Goal: Information Seeking & Learning: Learn about a topic

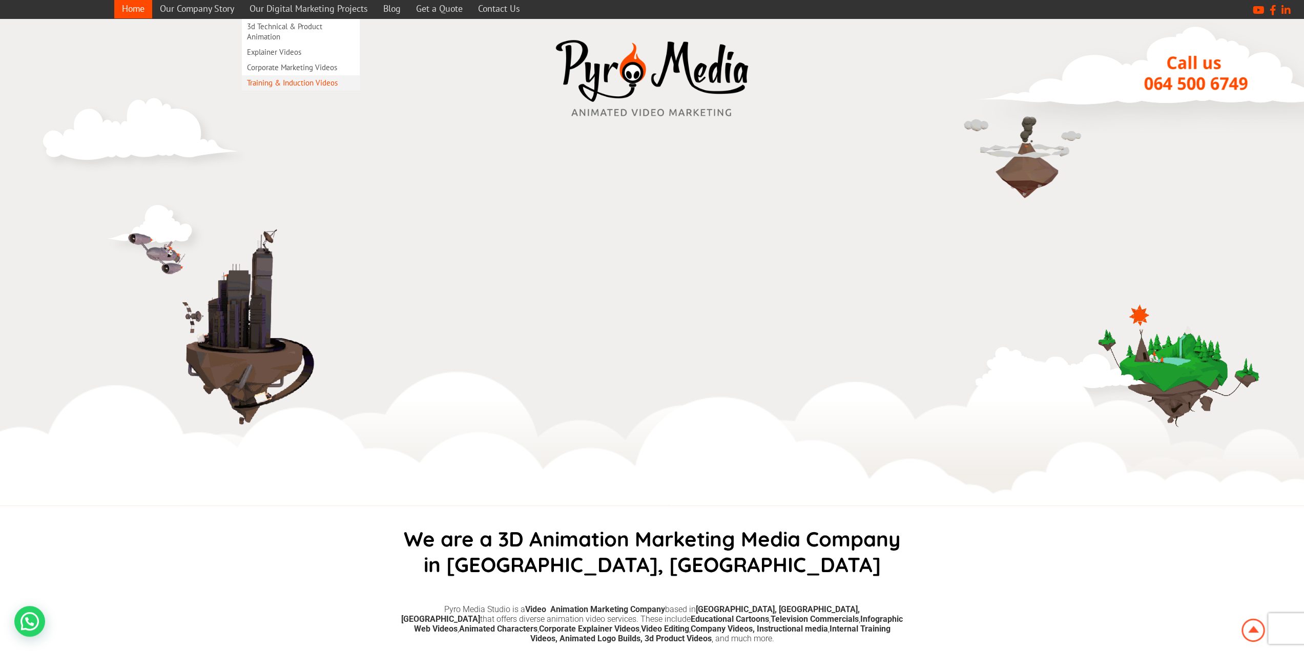
click at [311, 79] on link "Training & Induction Videos" at bounding box center [301, 82] width 118 height 15
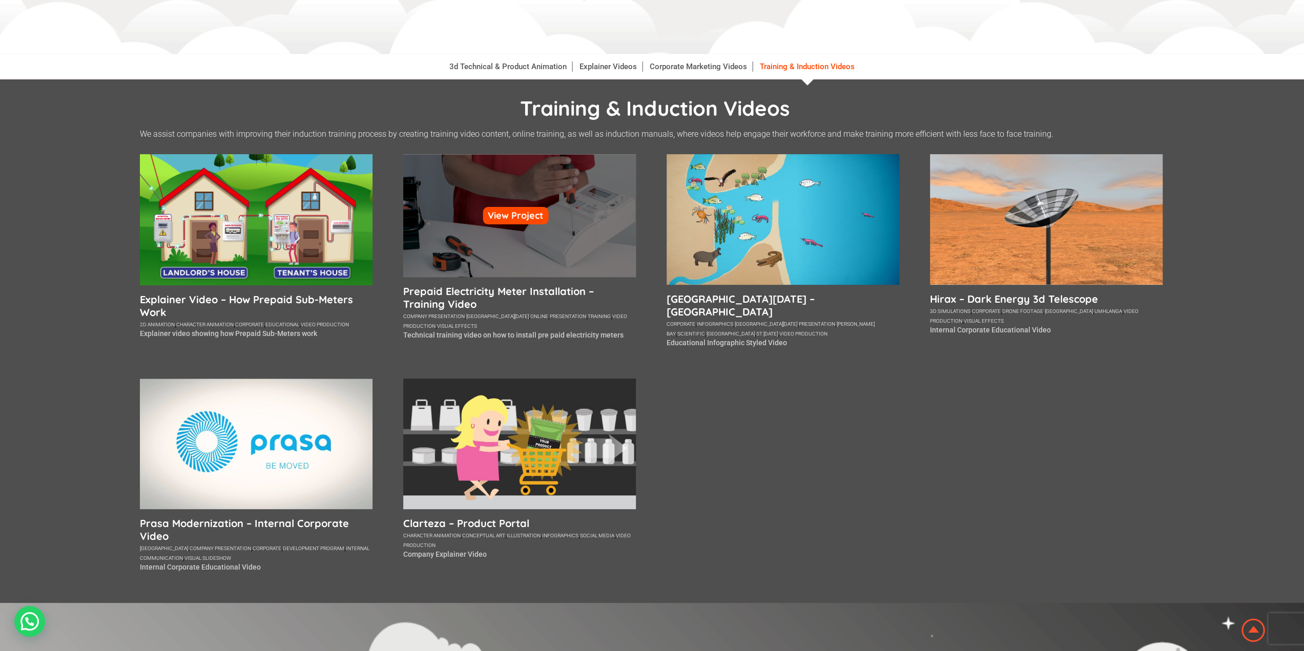
scroll to position [154, 0]
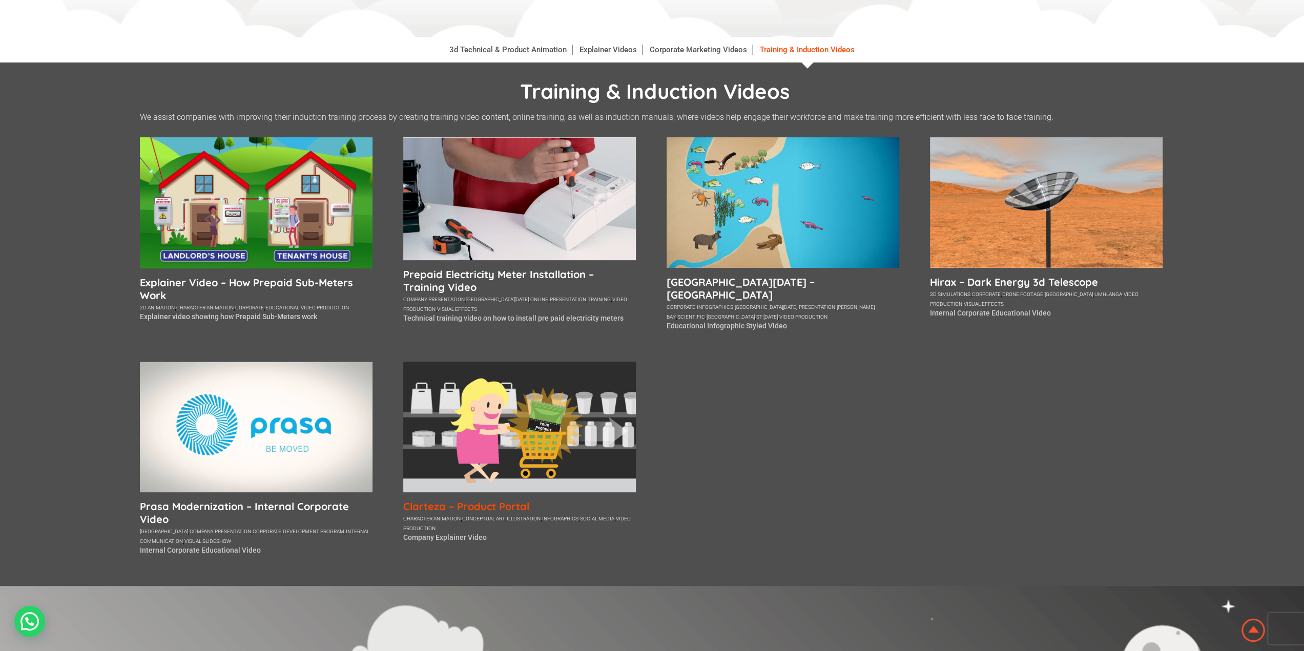
click at [418, 500] on h5 "Clarteza – Product Portal" at bounding box center [519, 506] width 233 height 13
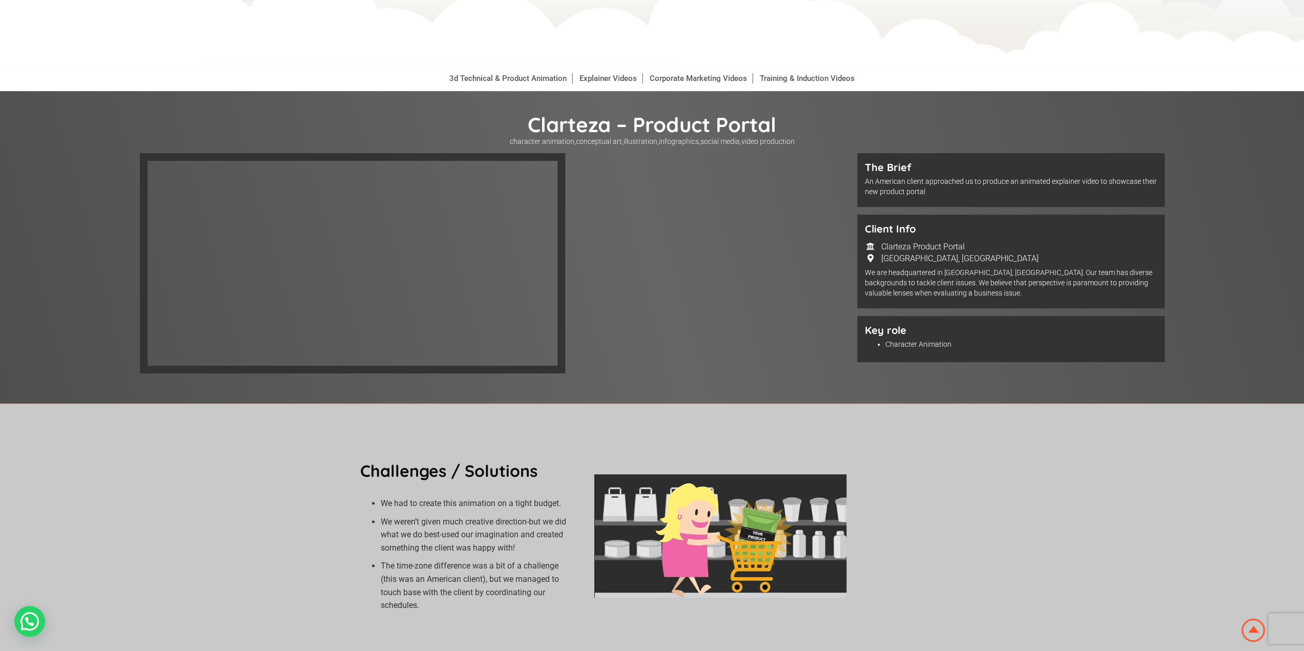
scroll to position [102, 0]
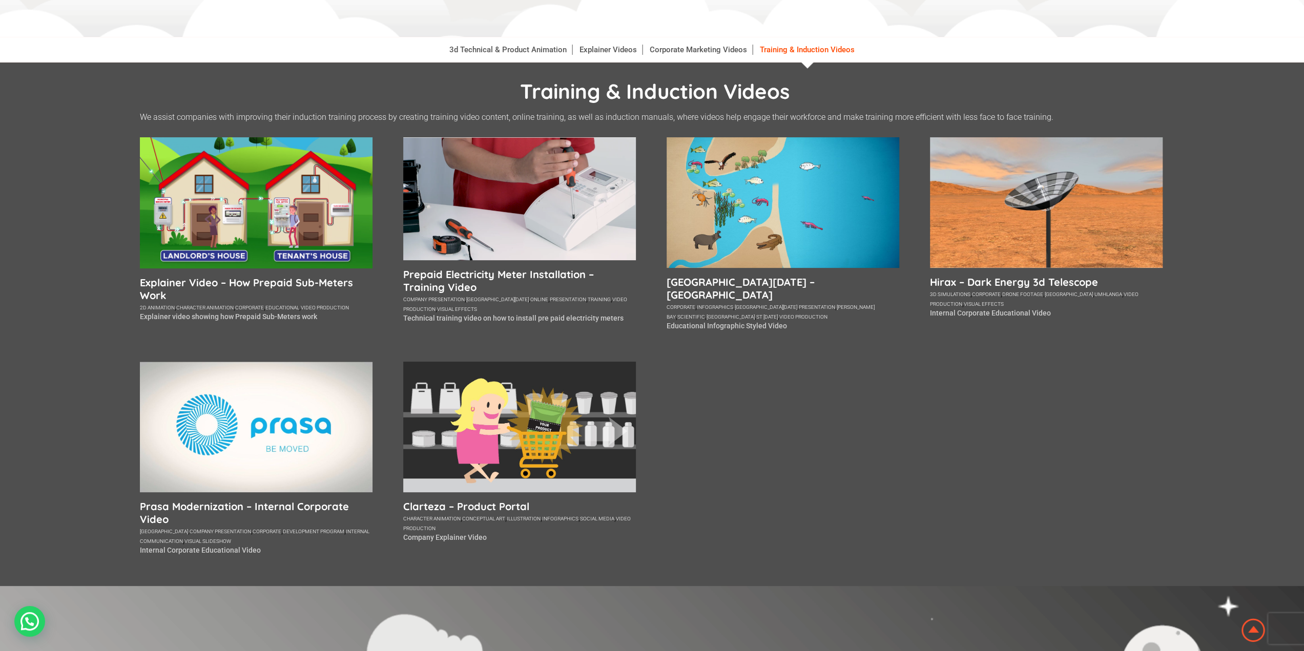
scroll to position [154, 0]
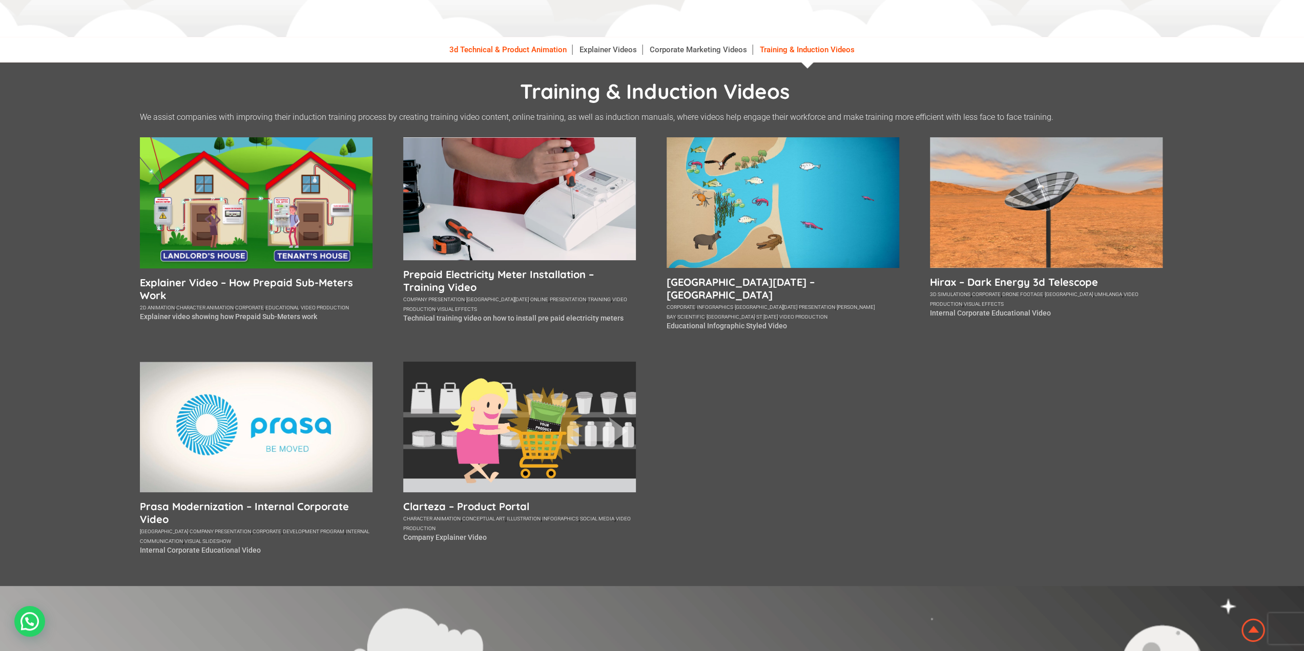
click at [506, 48] on link "3d Technical & Product Animation" at bounding box center [508, 50] width 128 height 10
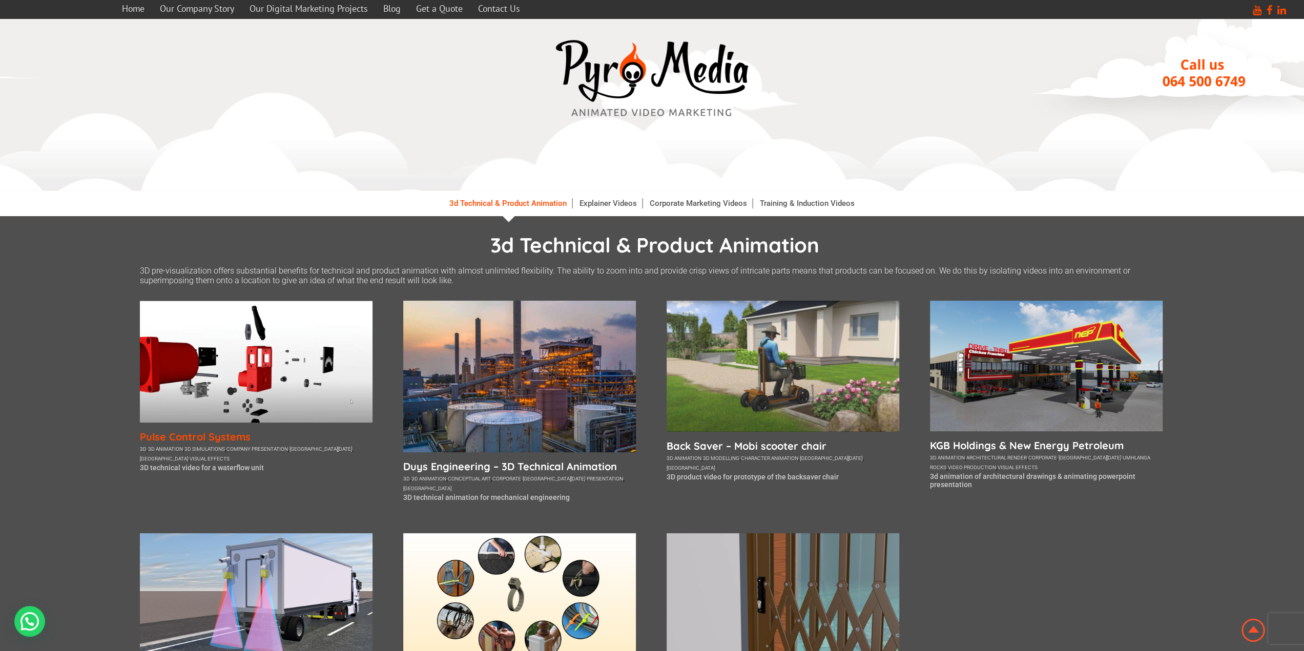
click at [218, 435] on h5 "Pulse Control Systems" at bounding box center [256, 436] width 233 height 13
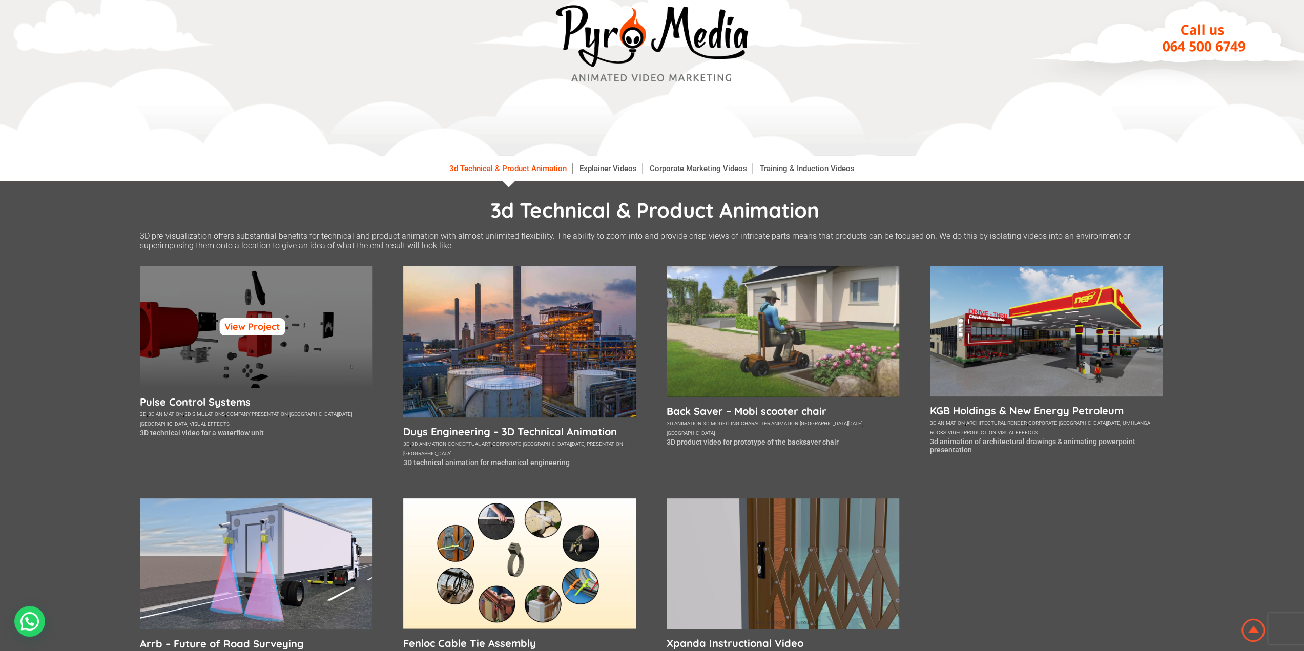
scroll to position [51, 0]
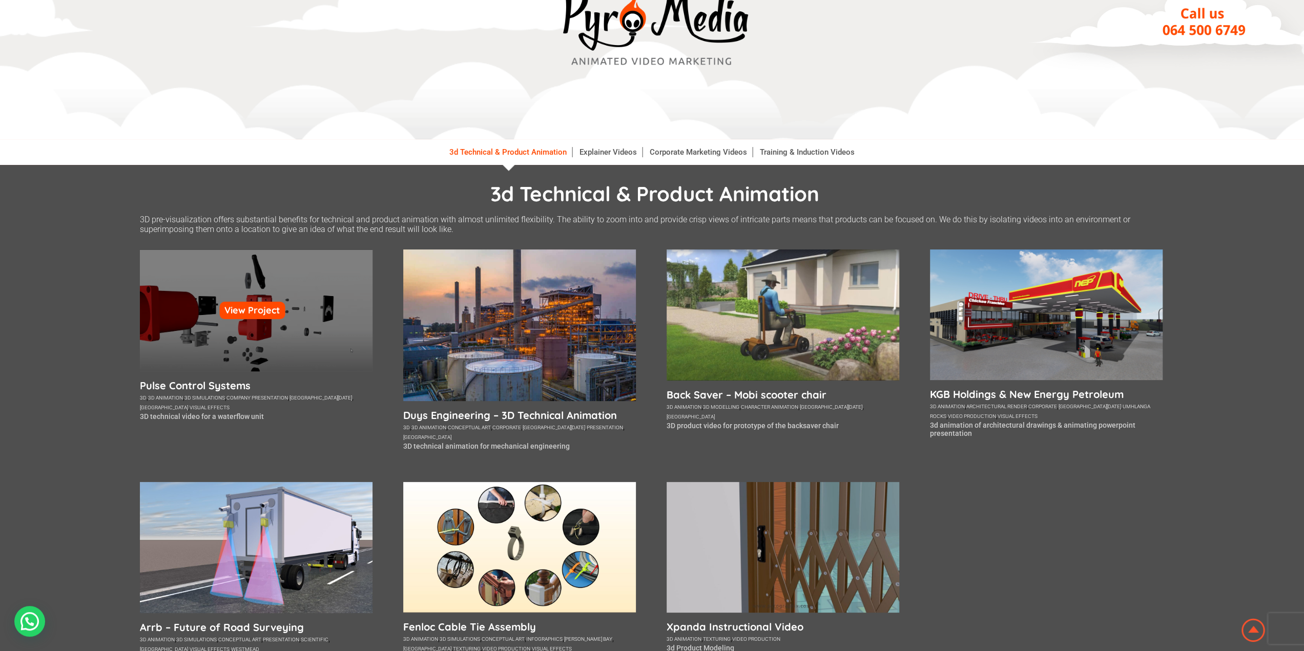
click at [238, 294] on div "View Project" at bounding box center [256, 310] width 233 height 122
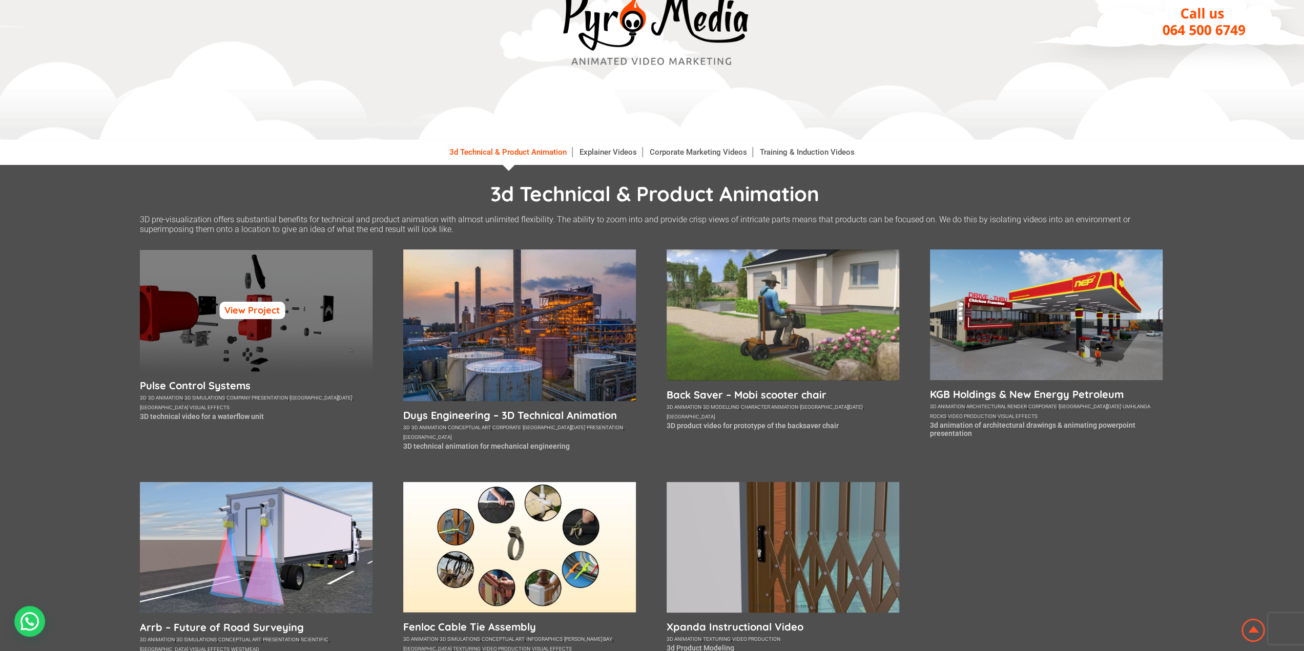
click at [272, 306] on link "View Project" at bounding box center [252, 310] width 66 height 17
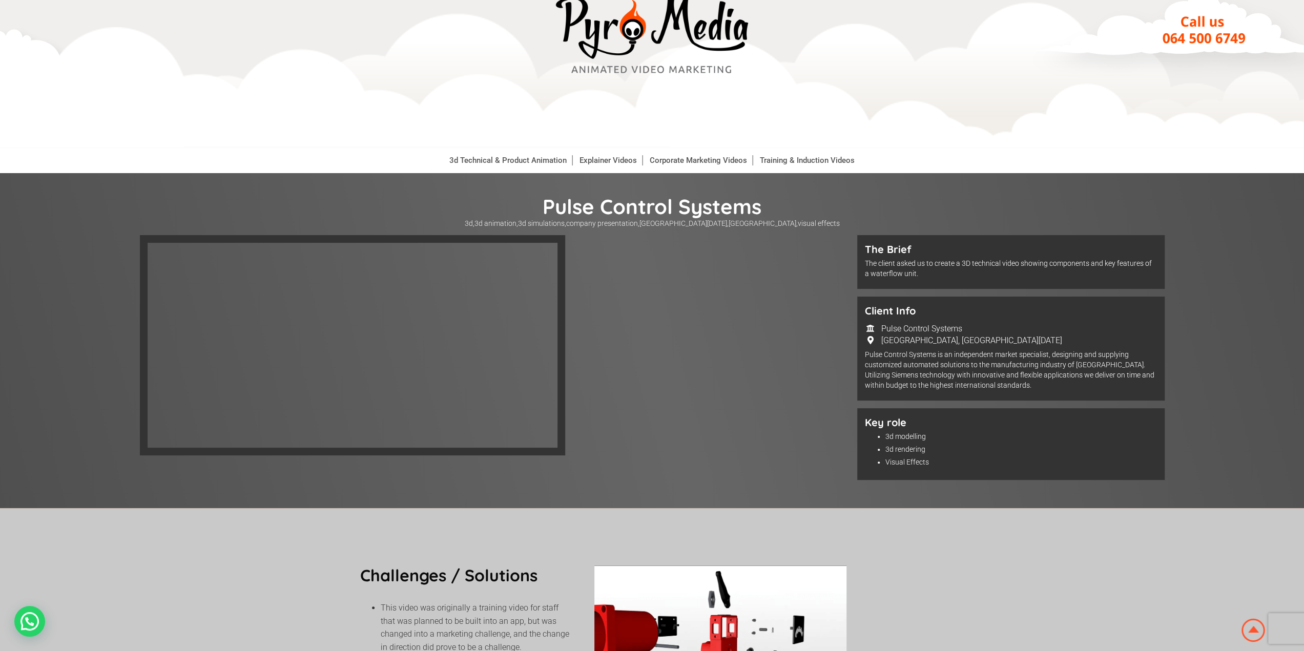
scroll to position [102, 0]
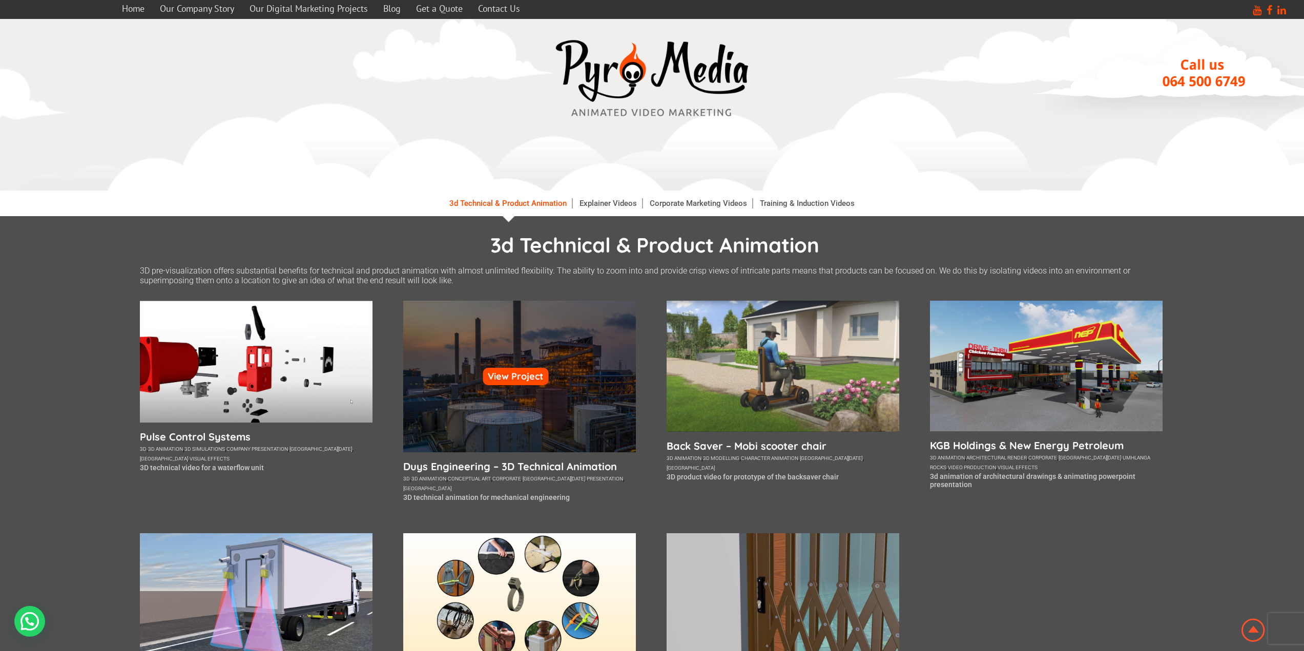
scroll to position [51, 0]
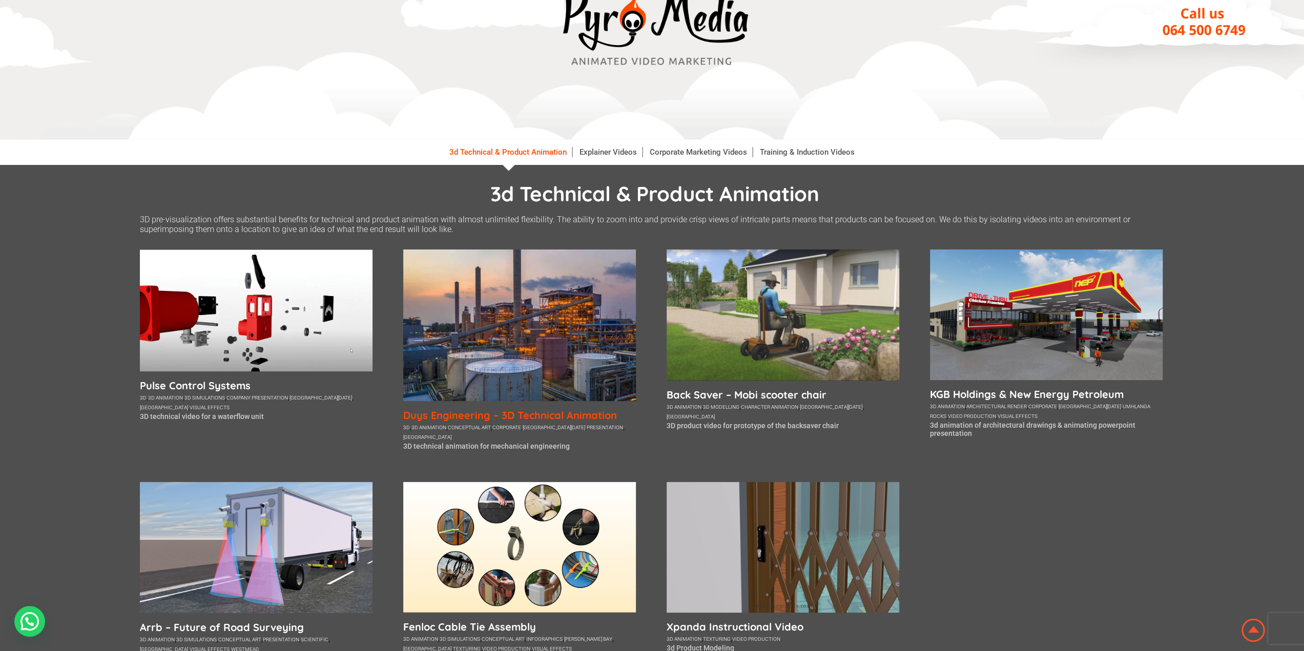
click at [522, 413] on h5 "Duys Engineering – 3D Technical Animation" at bounding box center [519, 415] width 233 height 13
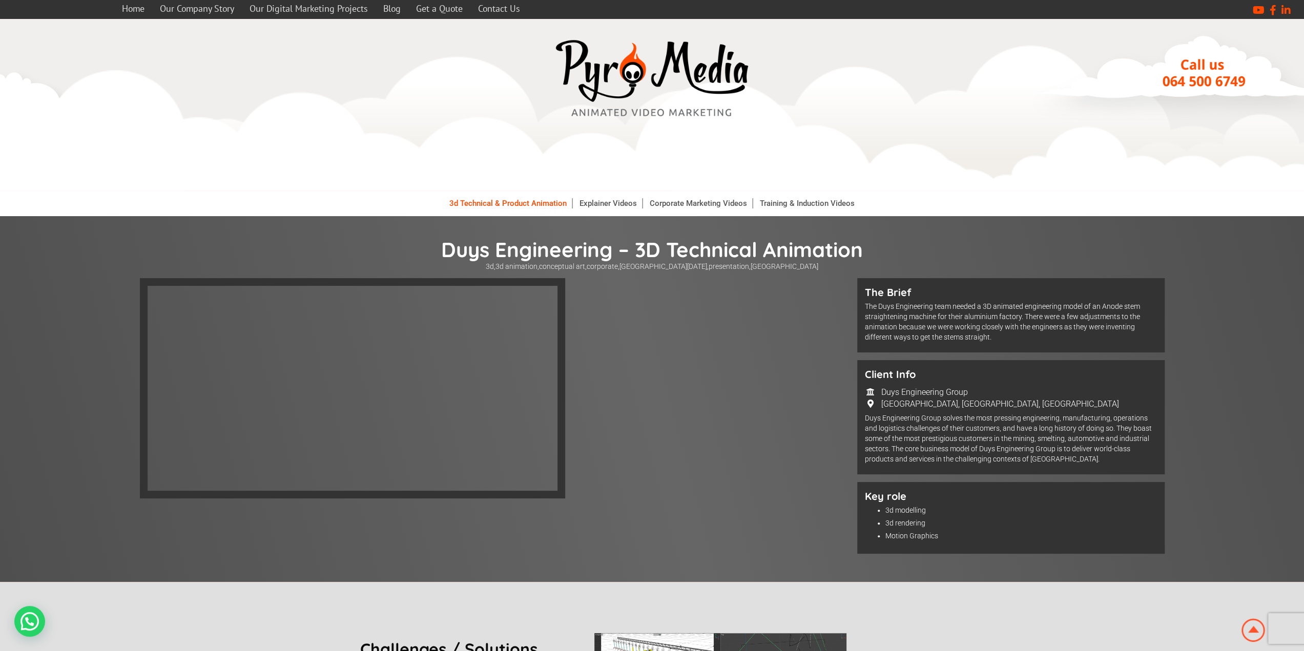
click at [507, 203] on link "3d Technical & Product Animation" at bounding box center [508, 203] width 128 height 10
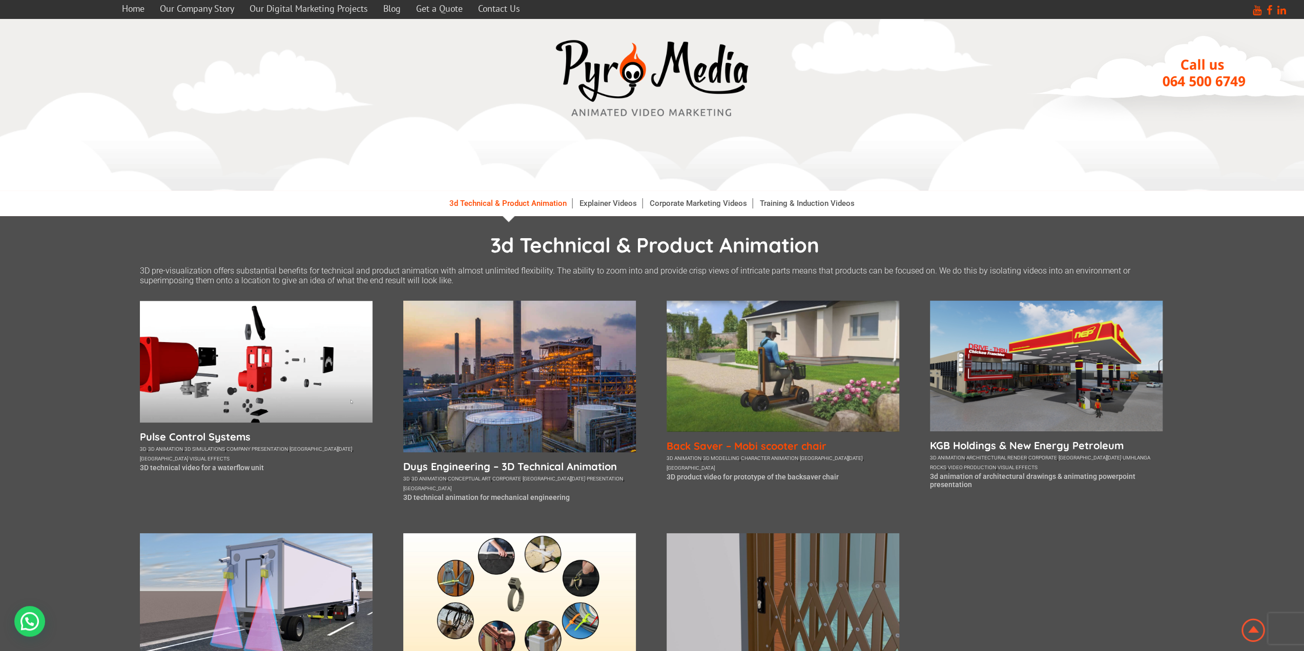
click at [799, 447] on h5 "Back Saver – Mobi scooter chair" at bounding box center [782, 446] width 233 height 13
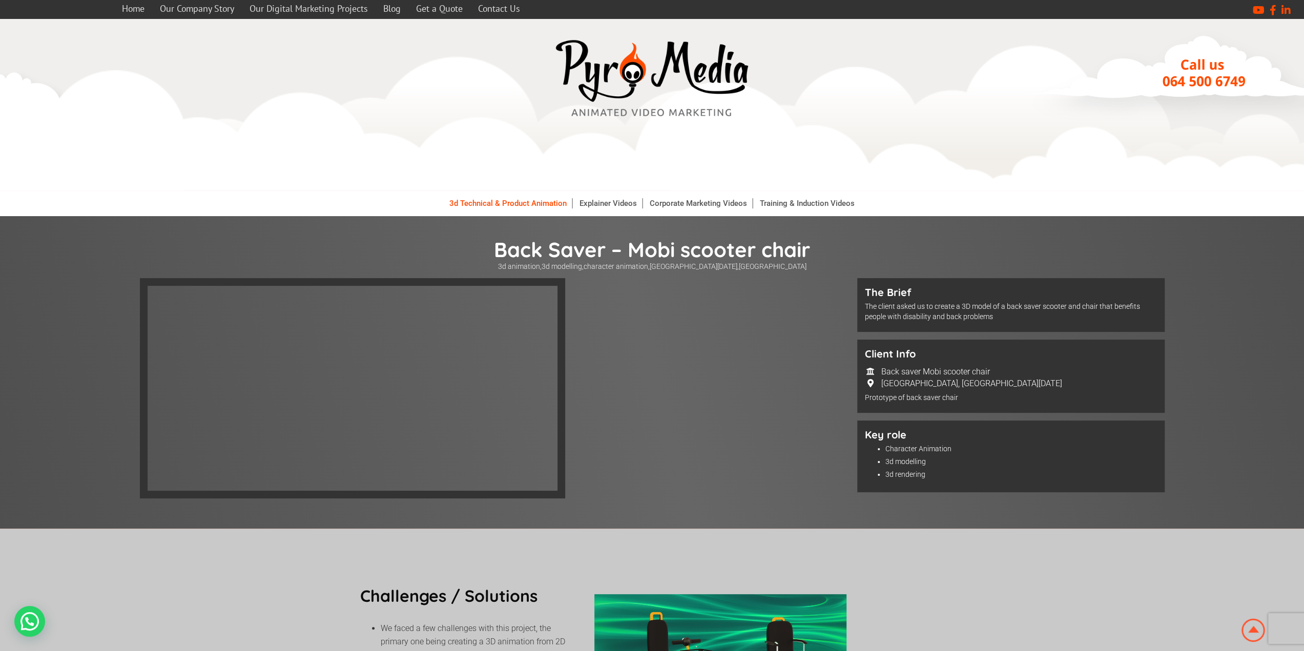
click at [511, 204] on link "3d Technical & Product Animation" at bounding box center [508, 203] width 128 height 10
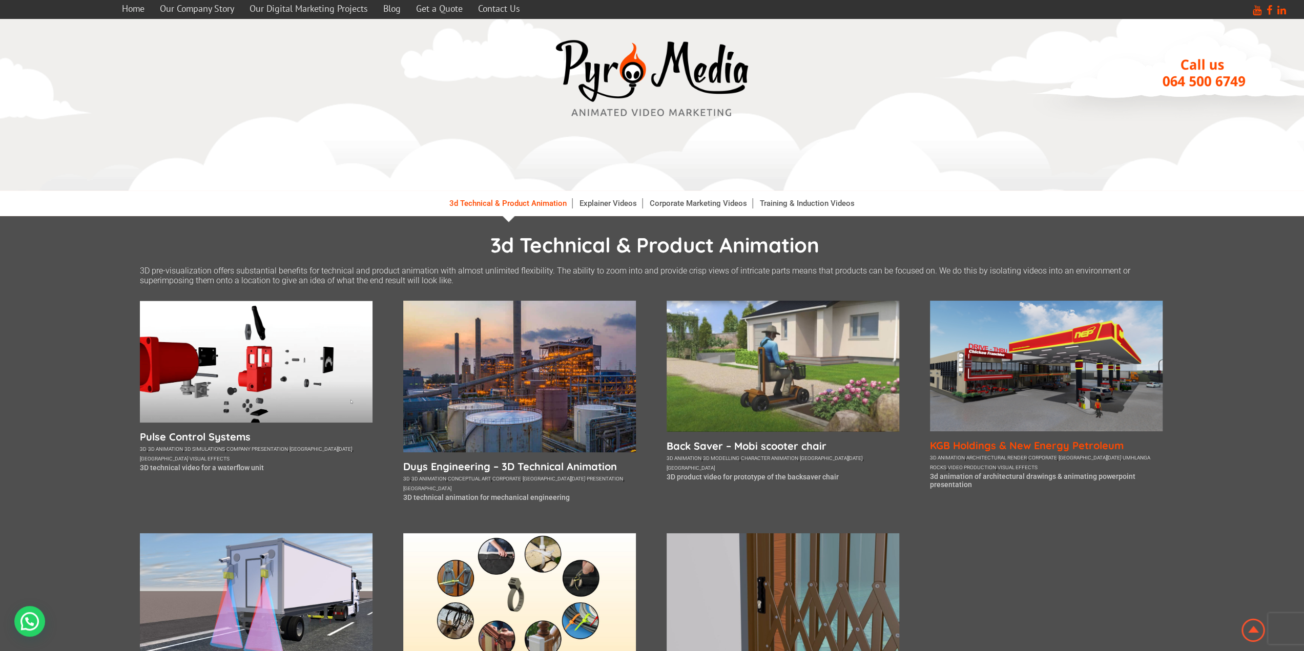
click at [1005, 443] on h5 "KGB Holdings & New Energy Petroleum" at bounding box center [1046, 445] width 233 height 13
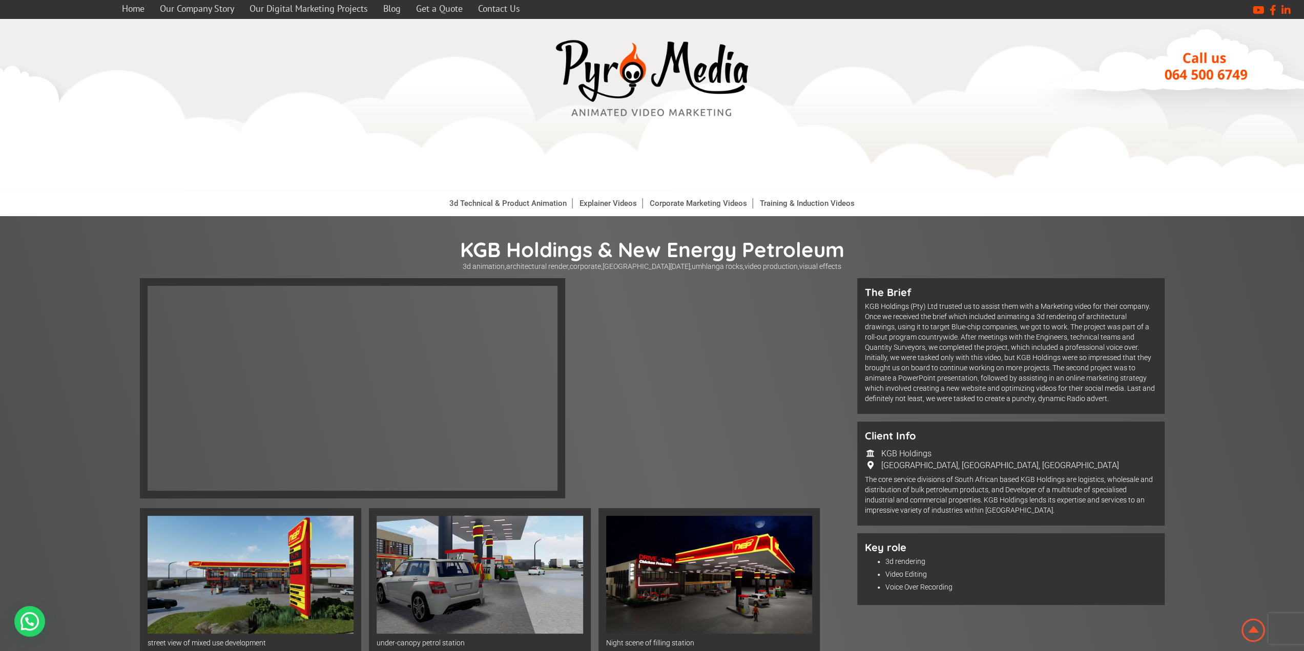
scroll to position [51, 0]
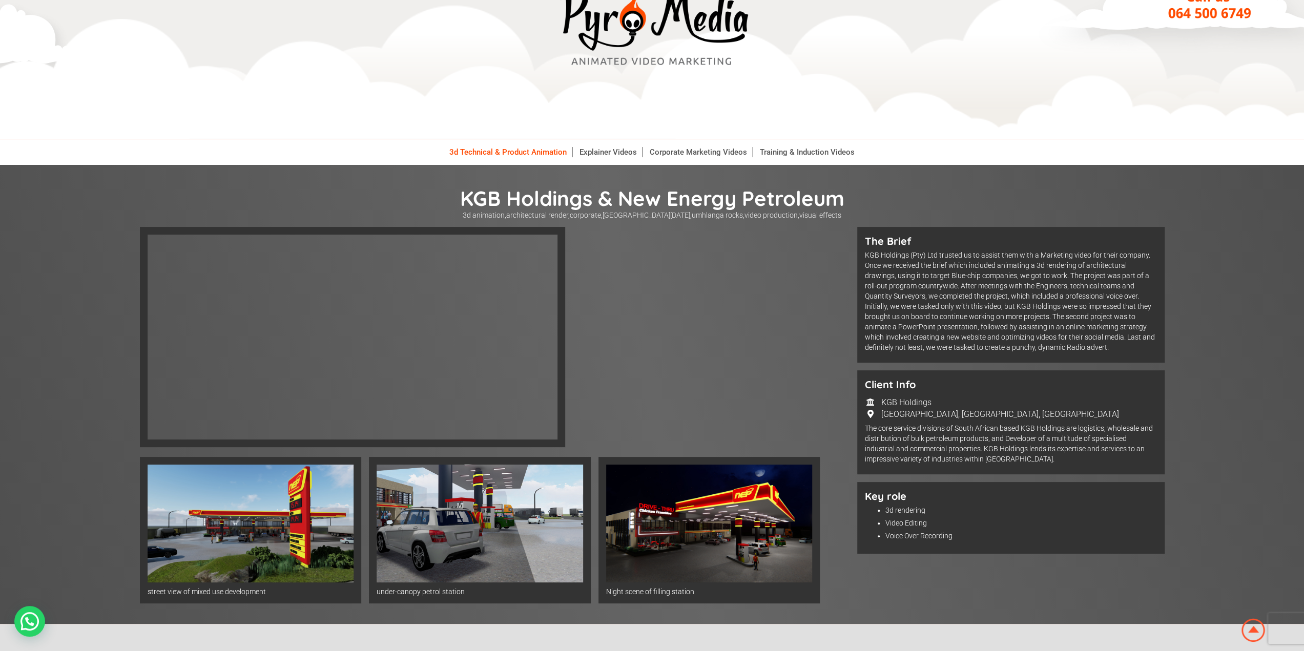
click at [523, 149] on link "3d Technical & Product Animation" at bounding box center [508, 152] width 128 height 10
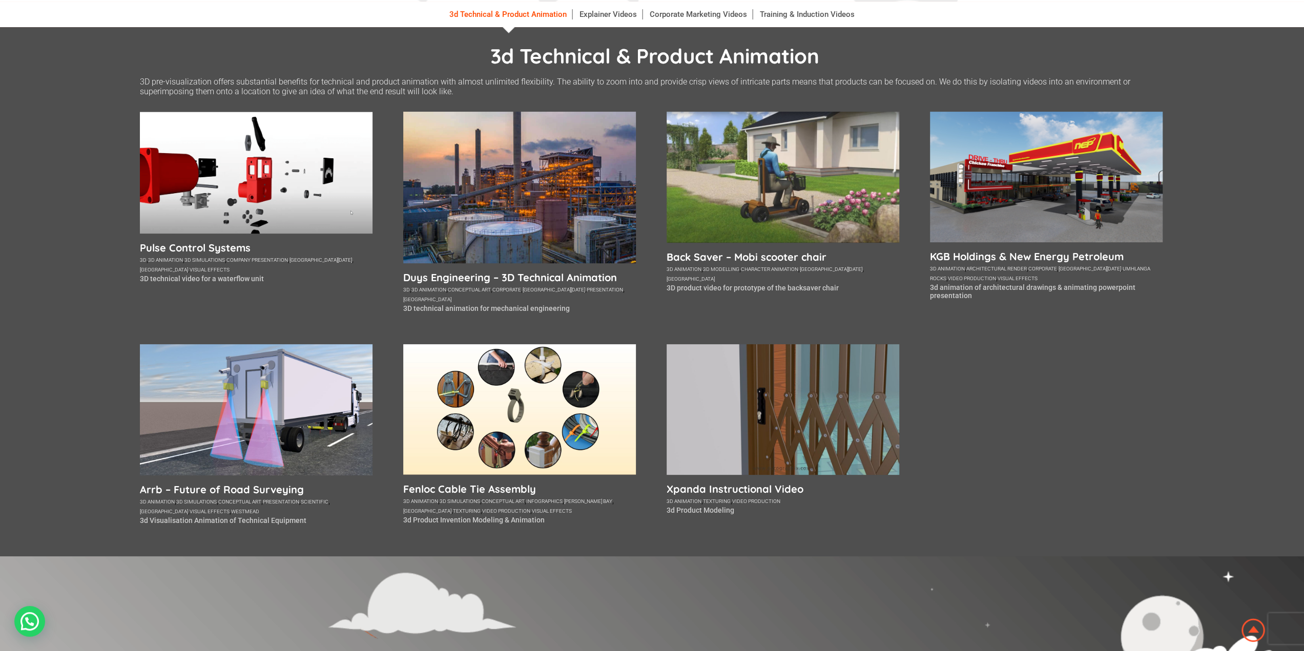
scroll to position [205, 0]
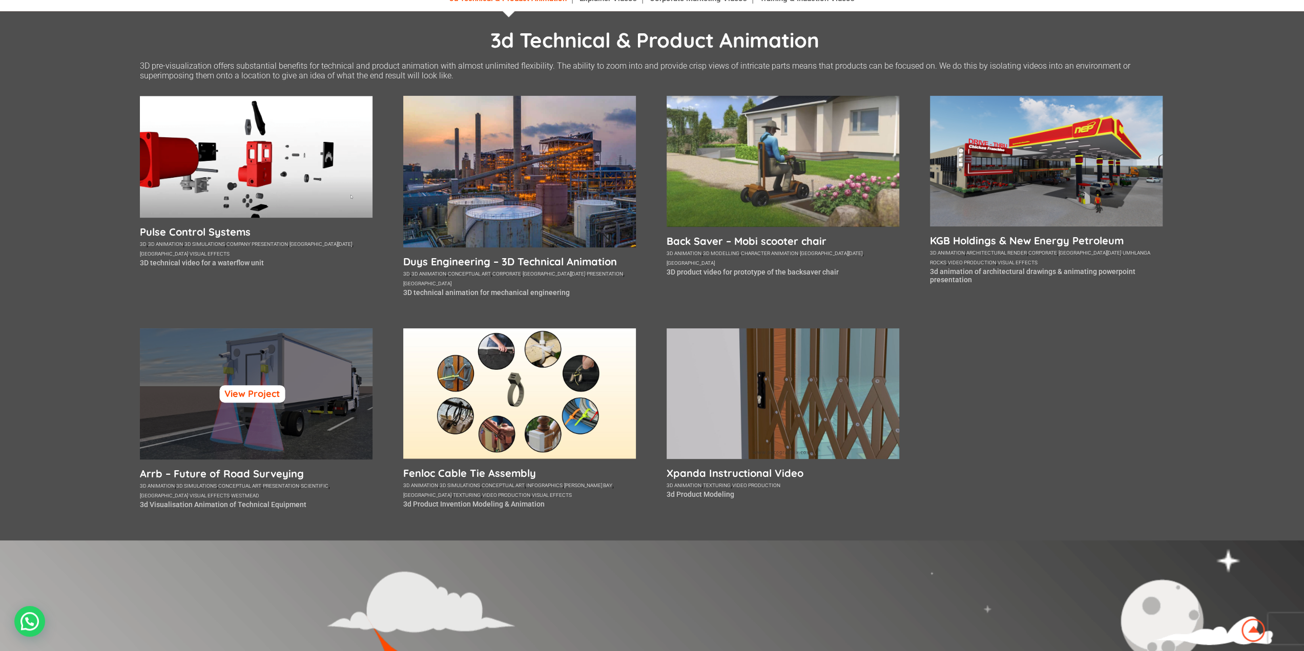
click at [263, 396] on link "View Project" at bounding box center [252, 393] width 66 height 17
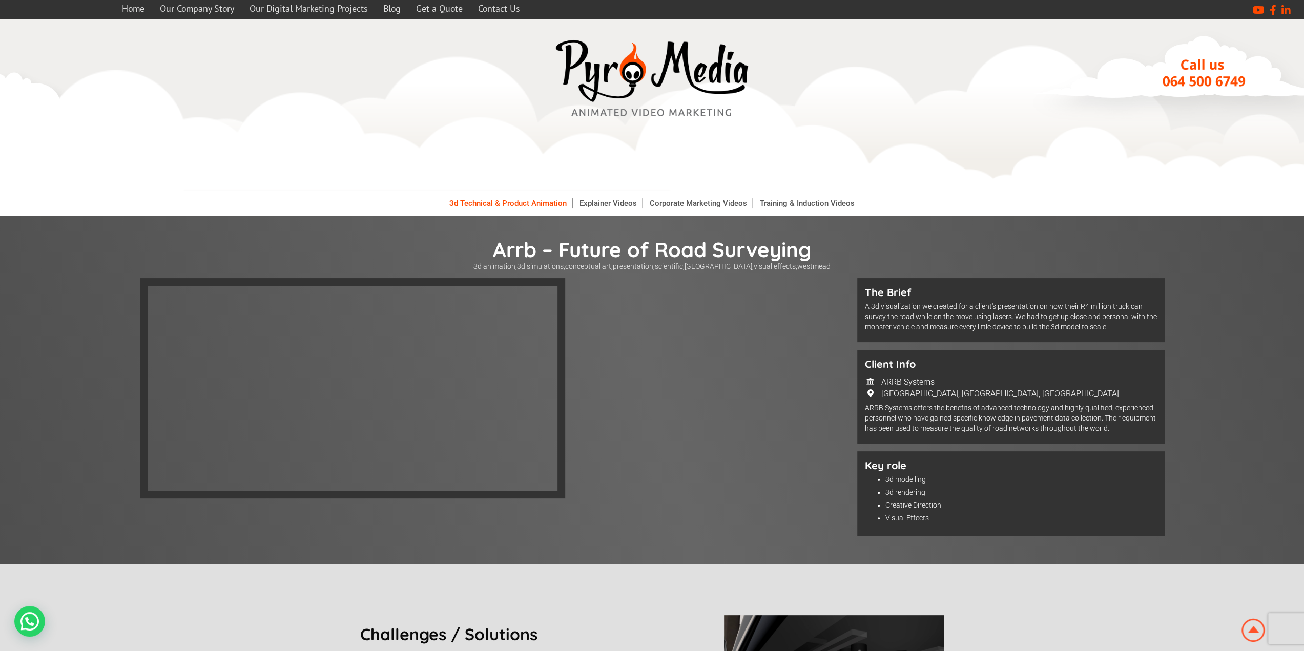
click at [529, 206] on link "3d Technical & Product Animation" at bounding box center [508, 203] width 128 height 10
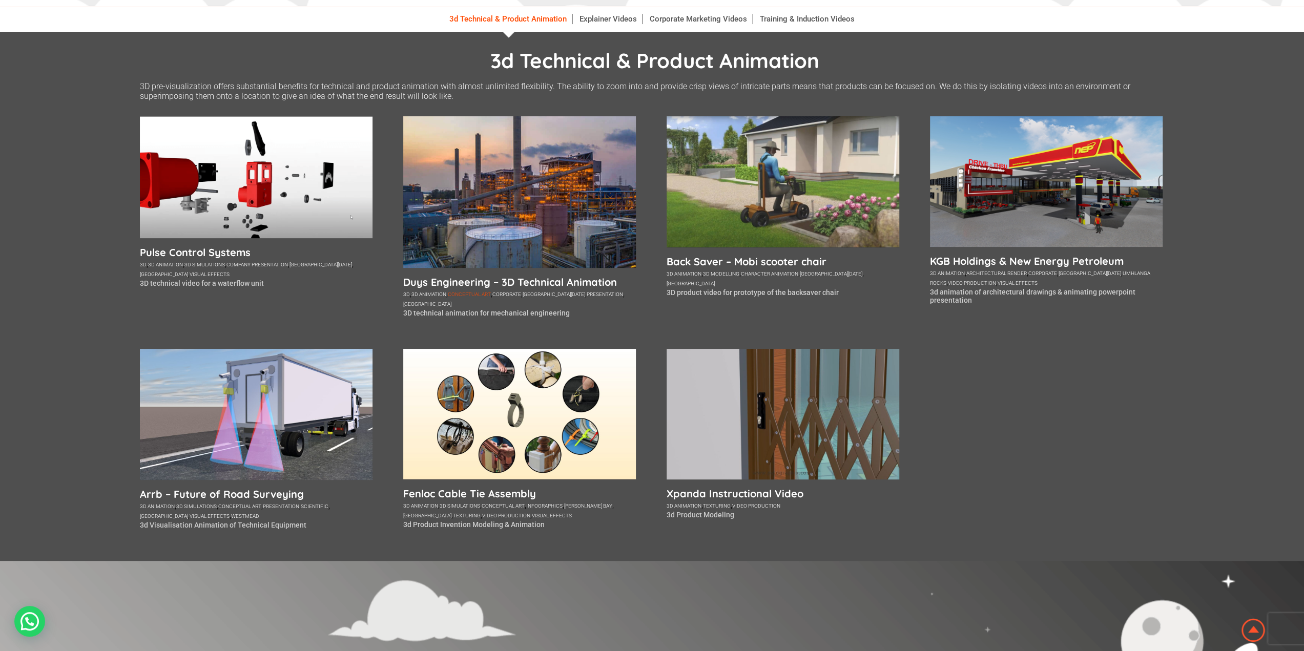
scroll to position [205, 0]
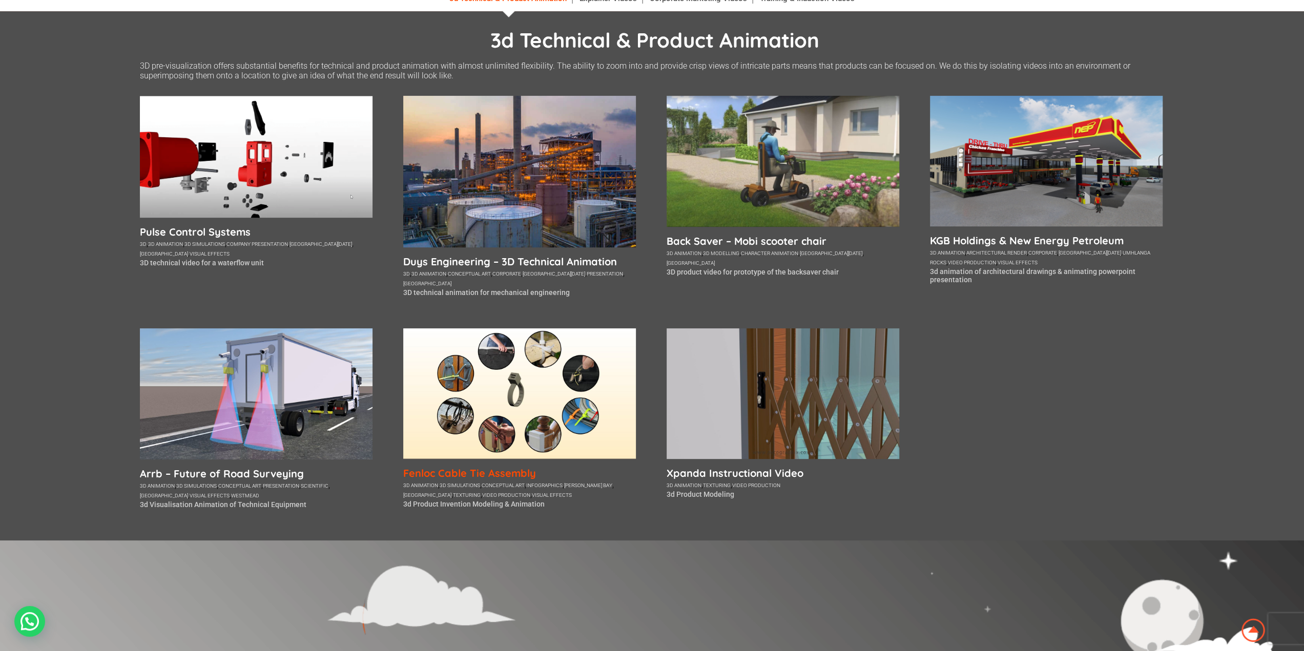
click at [511, 477] on h5 "Fenloc Cable Tie Assembly" at bounding box center [519, 473] width 233 height 13
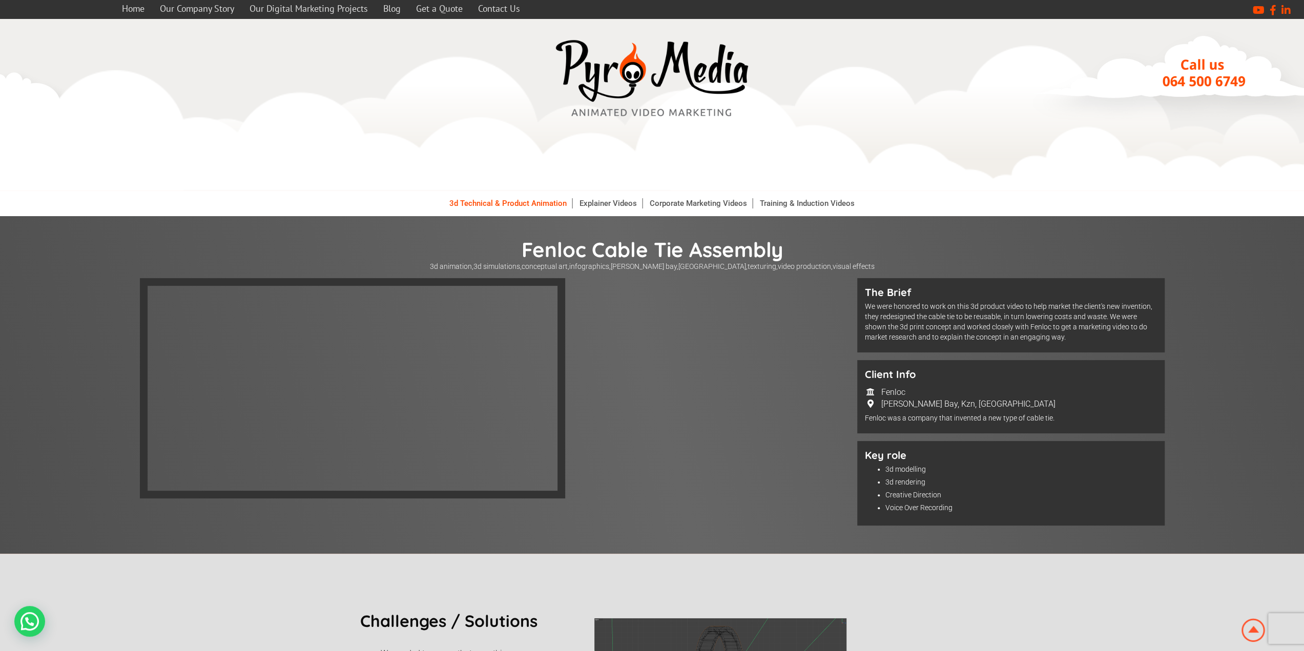
click at [487, 206] on link "3d Technical & Product Animation" at bounding box center [508, 203] width 128 height 10
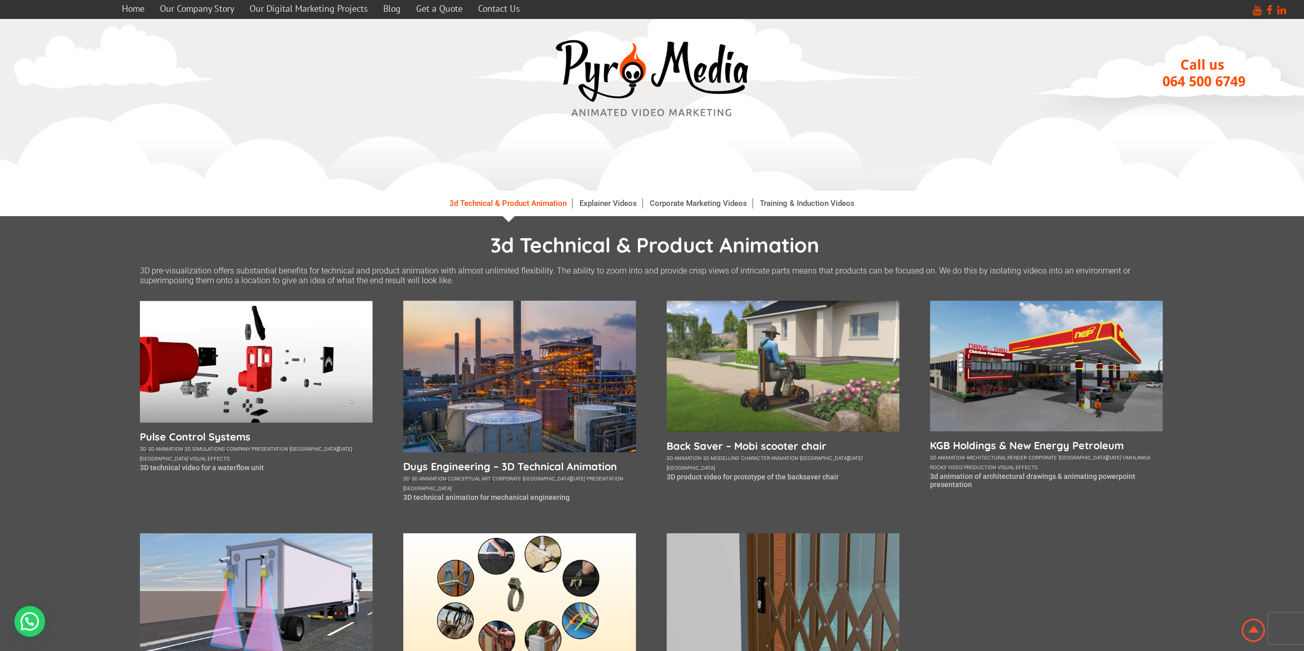
scroll to position [154, 0]
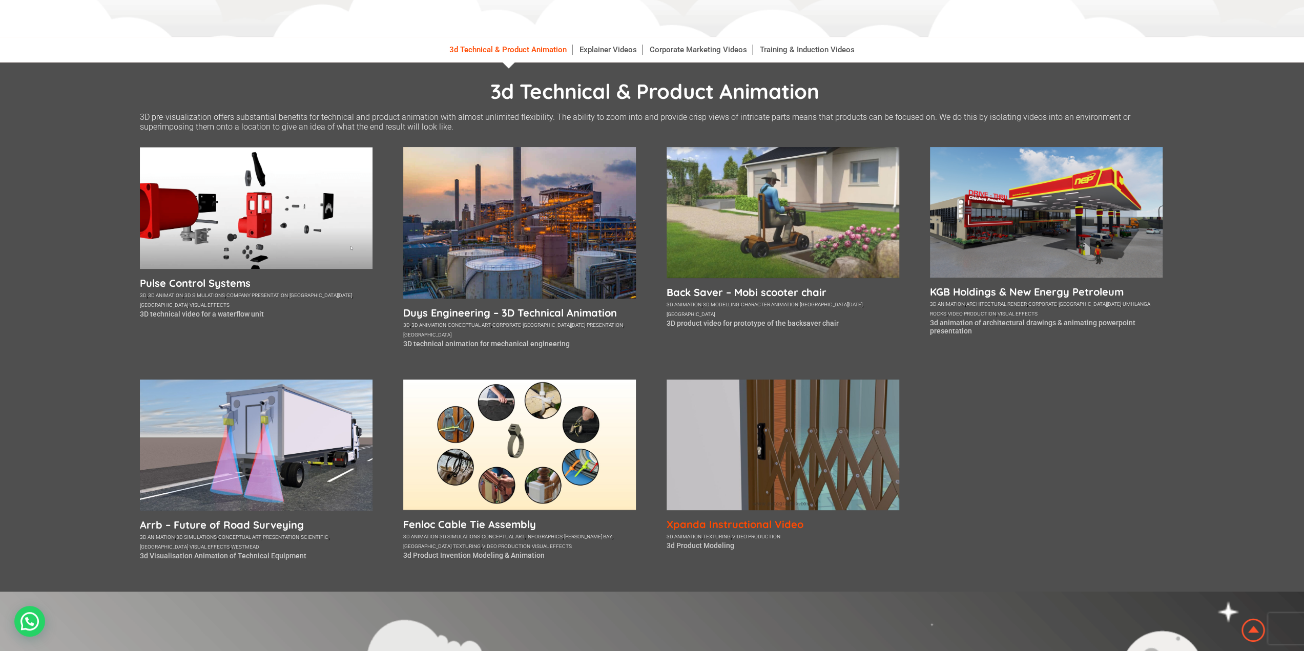
click at [768, 523] on h5 "Xpanda Instructional Video" at bounding box center [782, 524] width 233 height 13
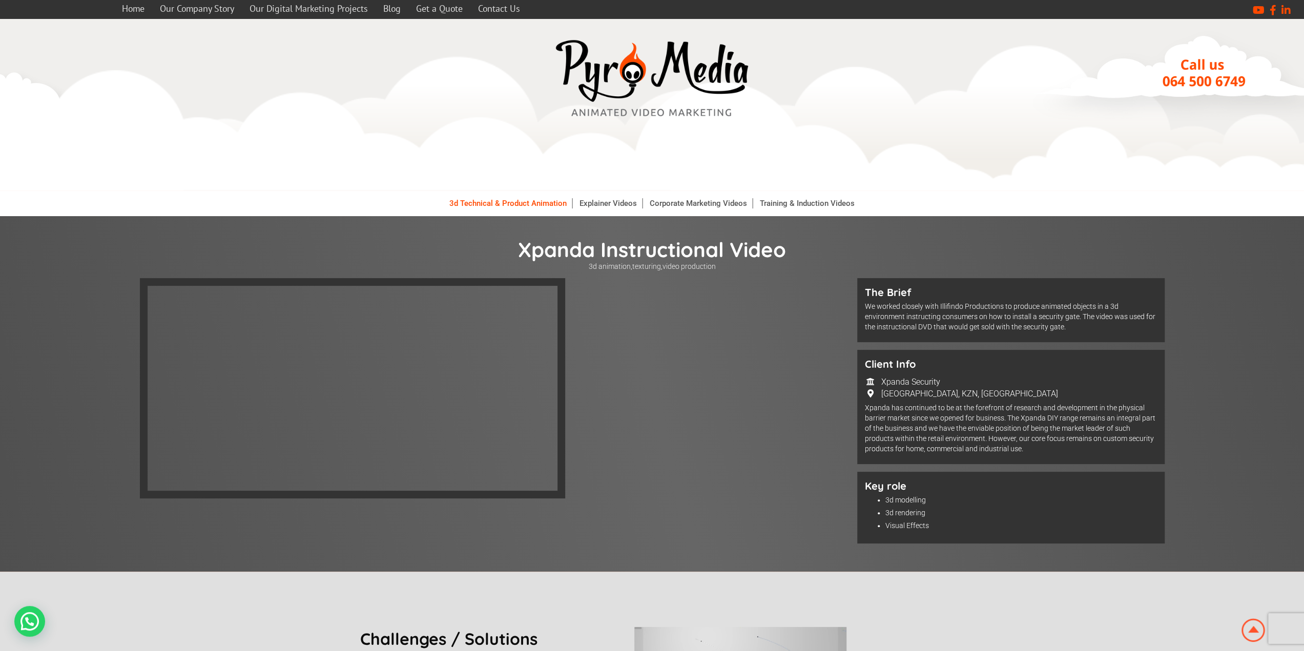
click at [502, 203] on link "3d Technical & Product Animation" at bounding box center [508, 203] width 128 height 10
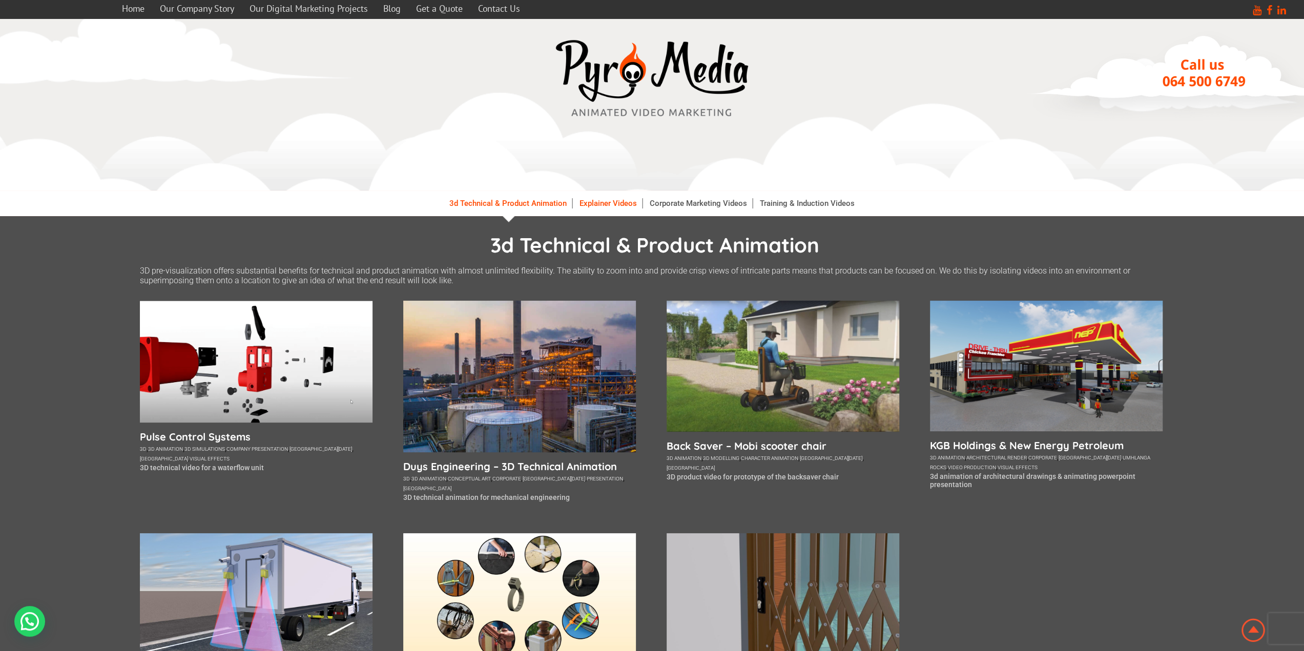
click at [603, 201] on link "Explainer Videos" at bounding box center [608, 203] width 68 height 10
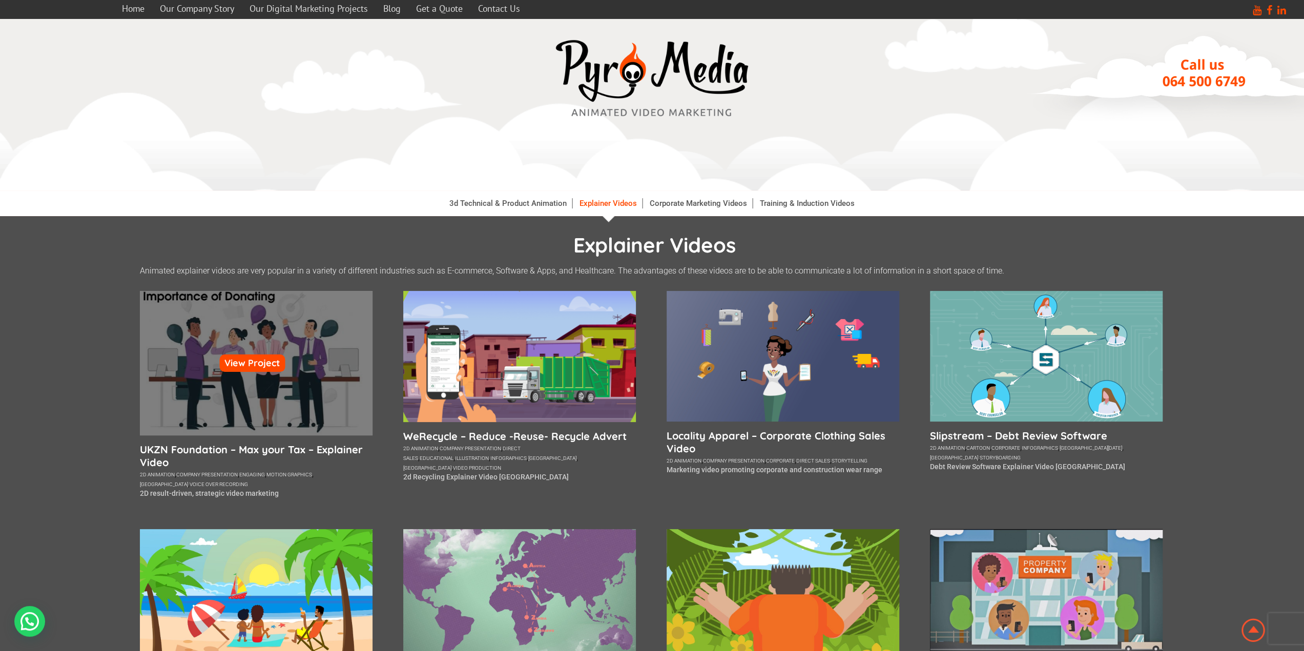
click at [319, 419] on div "View Project" at bounding box center [256, 363] width 233 height 144
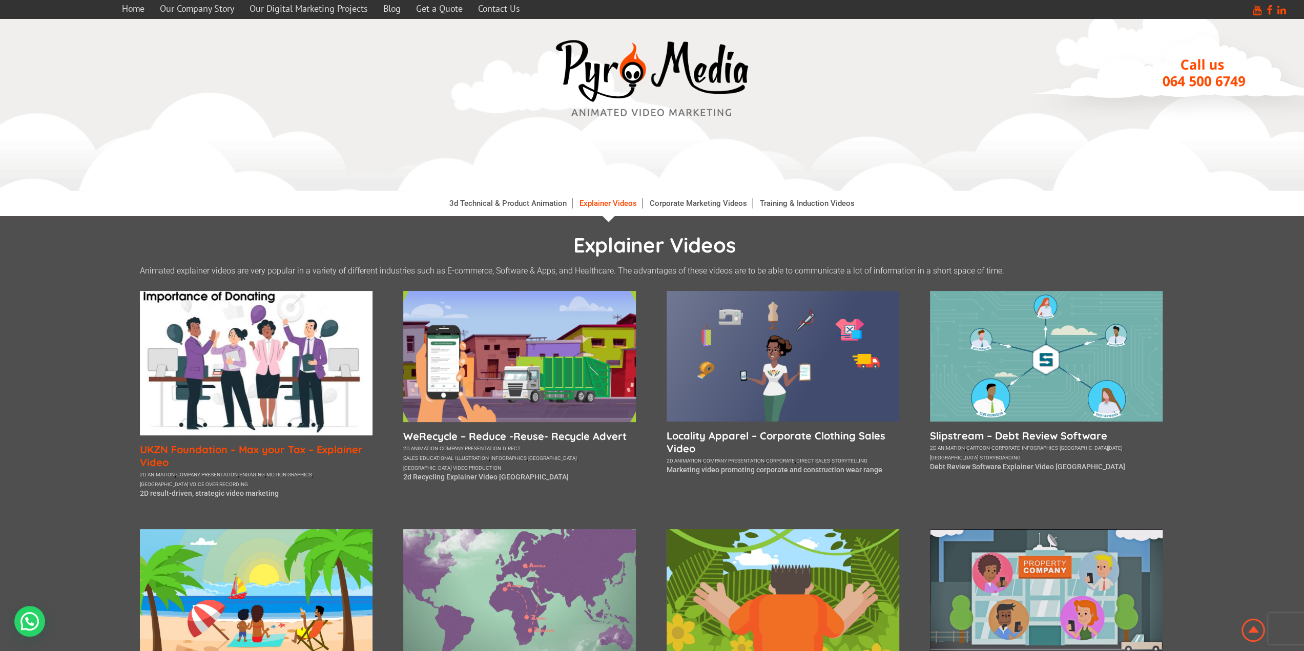
click at [296, 446] on h5 "UKZN Foundation – Max your Tax – Explainer Video" at bounding box center [256, 456] width 233 height 26
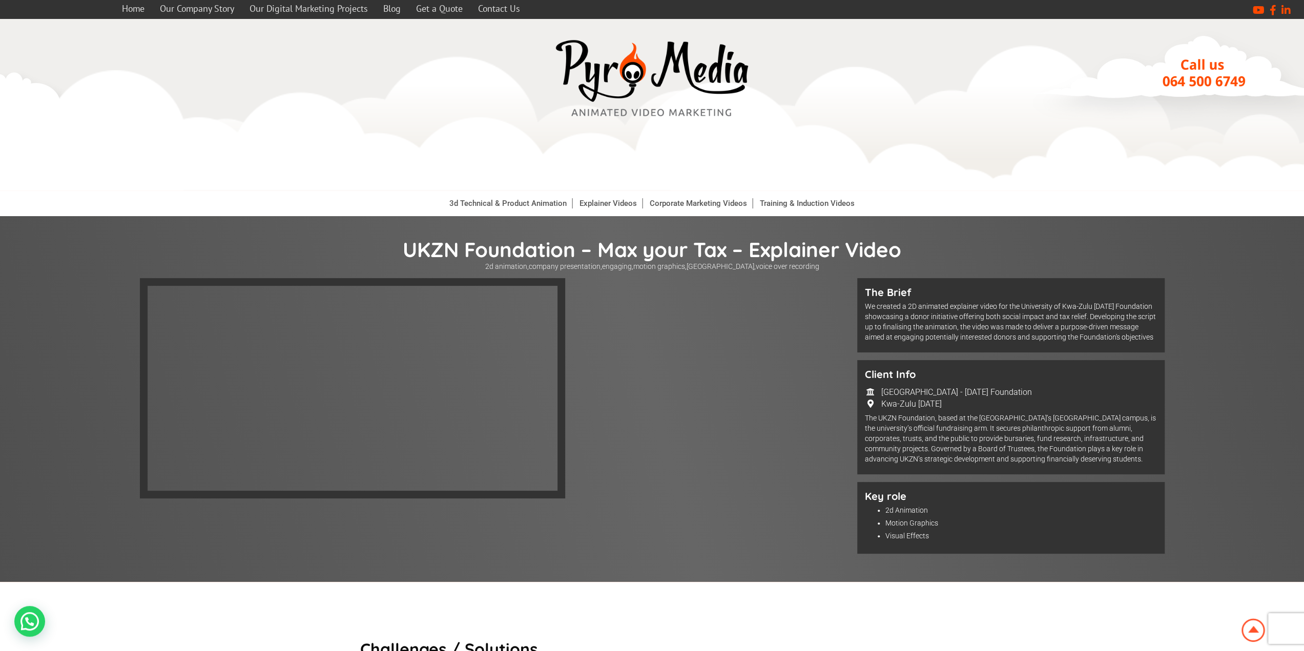
click at [724, 319] on div at bounding box center [494, 393] width 709 height 230
click at [600, 204] on link "Explainer Videos" at bounding box center [608, 203] width 68 height 10
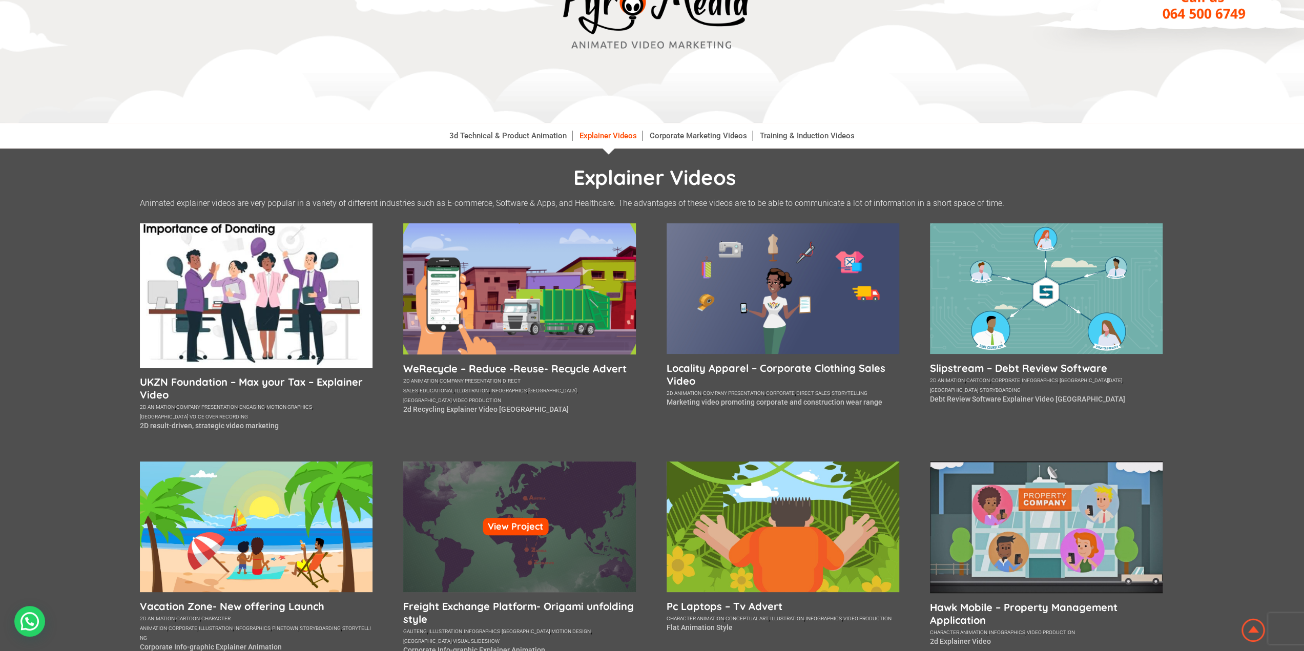
scroll to position [154, 0]
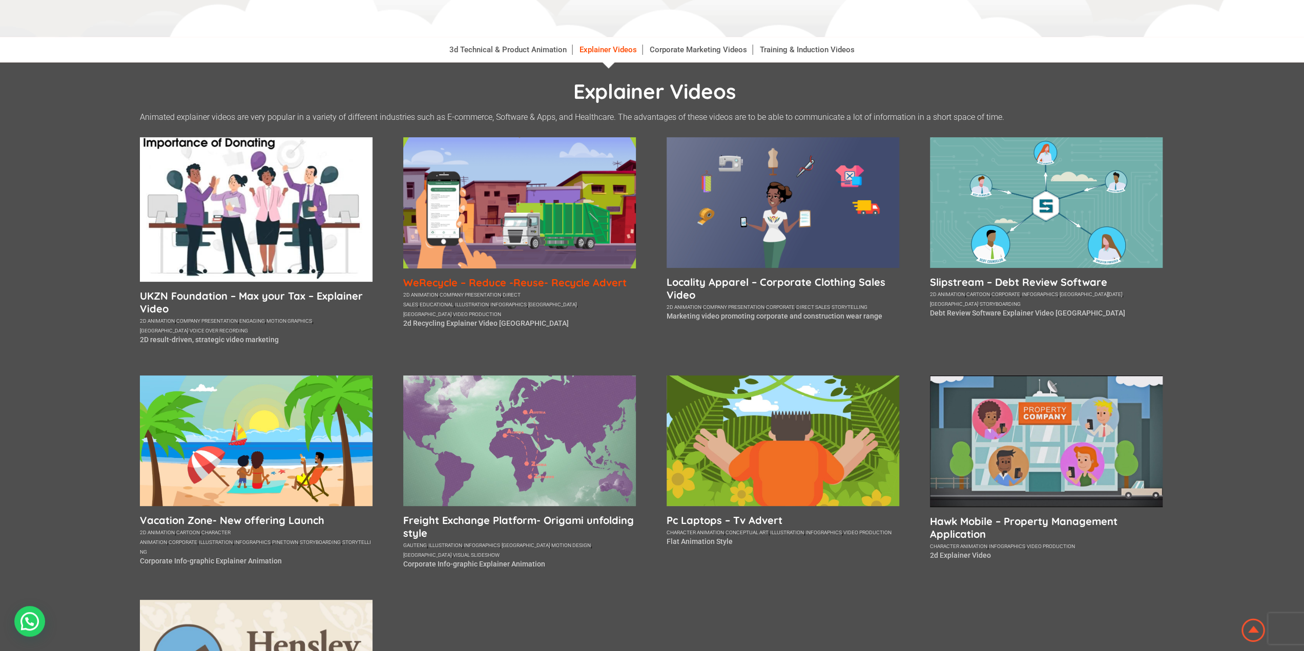
click at [549, 284] on h5 "WeRecycle – Reduce -Reuse- Recycle Advert" at bounding box center [519, 282] width 233 height 13
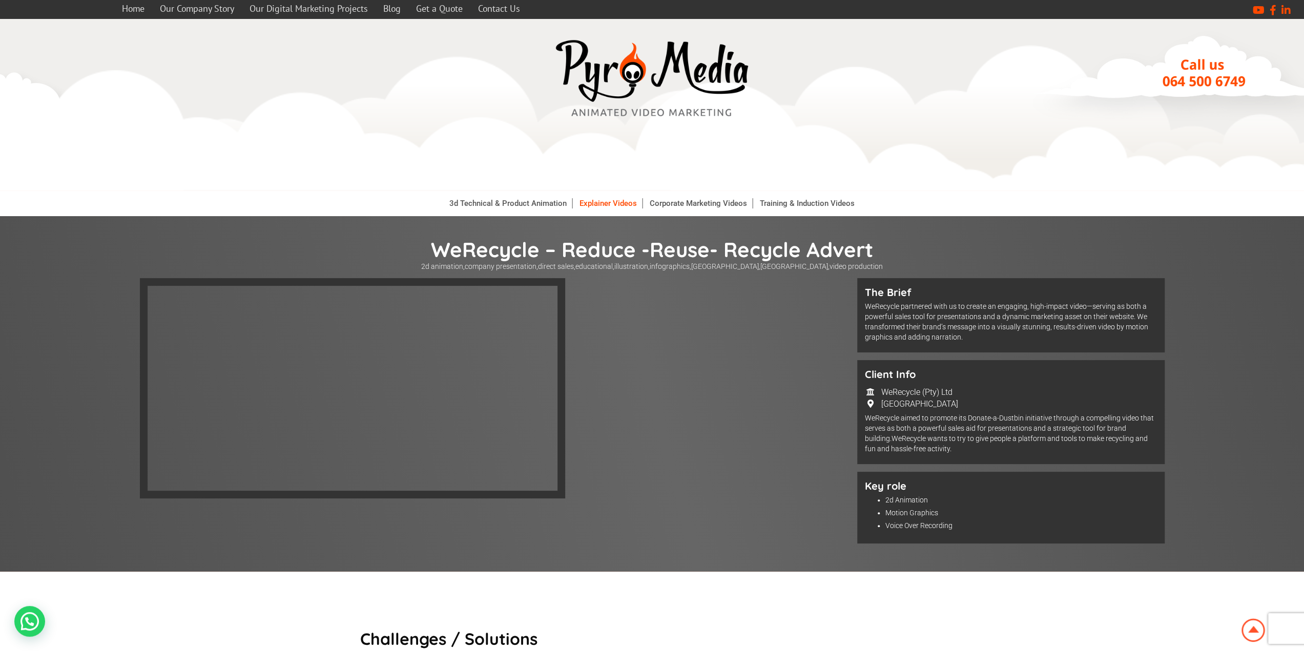
click at [605, 201] on link "Explainer Videos" at bounding box center [608, 203] width 68 height 10
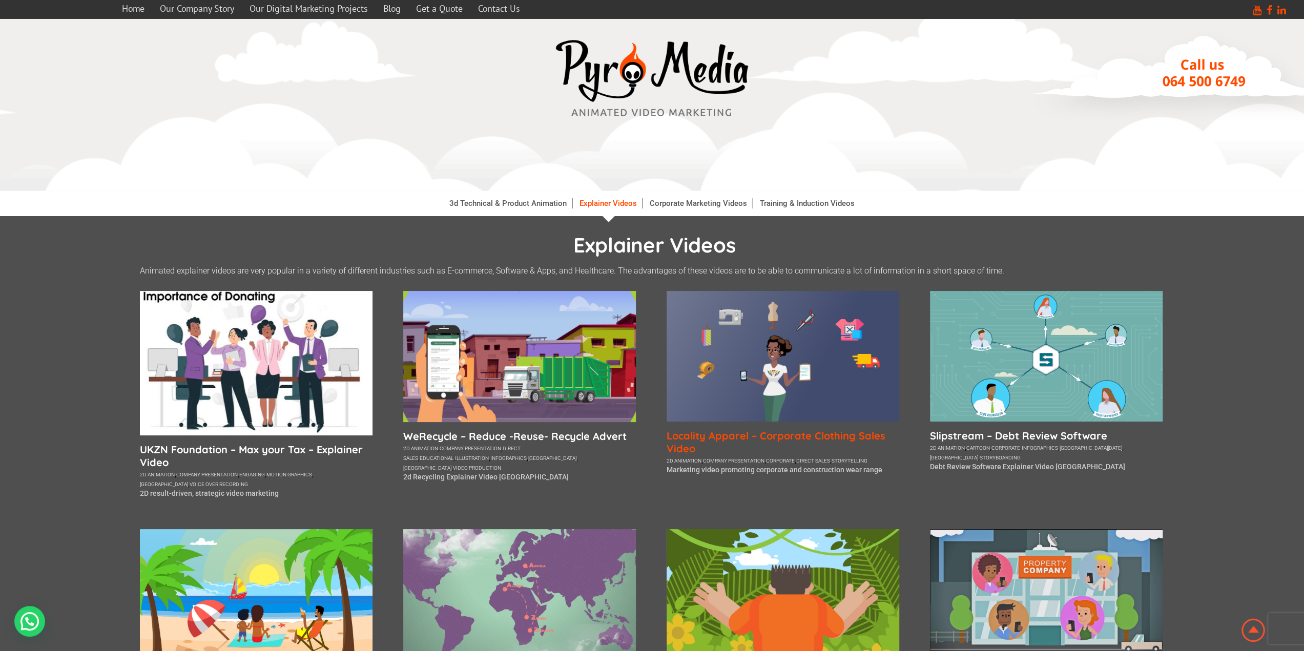
click at [751, 433] on h5 "Locality Apparel – Corporate Clothing Sales Video" at bounding box center [782, 442] width 233 height 26
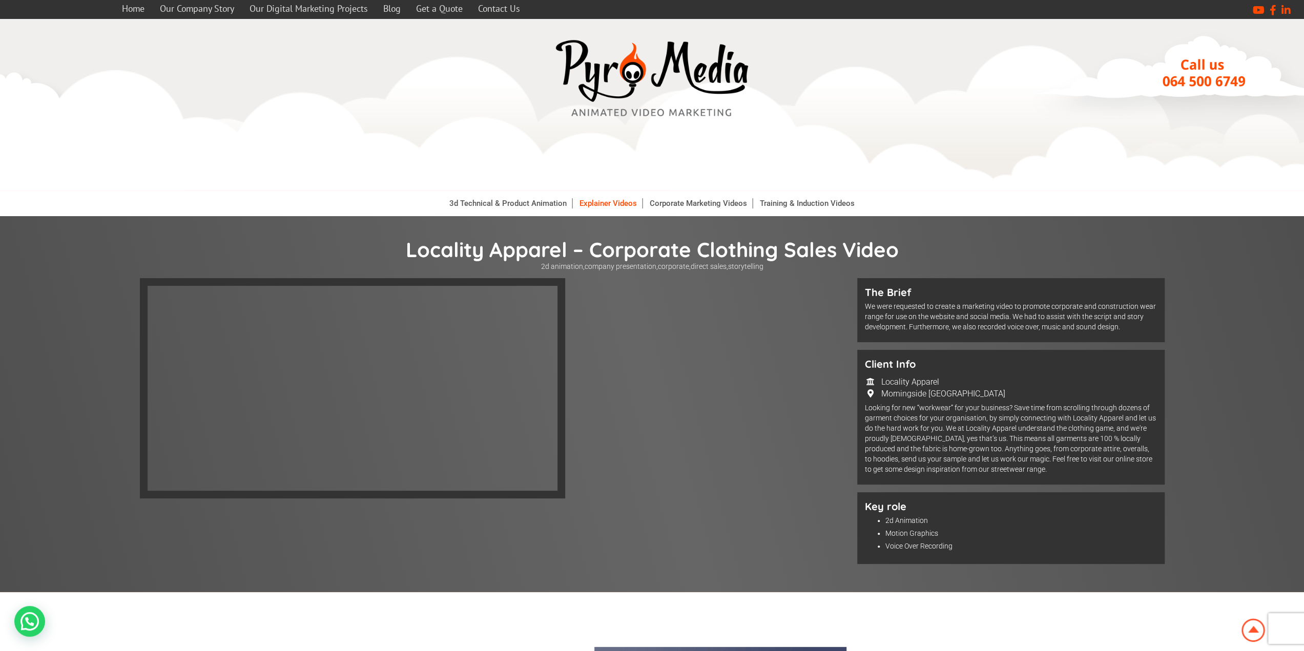
click at [607, 202] on link "Explainer Videos" at bounding box center [608, 203] width 68 height 10
